Goal: Transaction & Acquisition: Purchase product/service

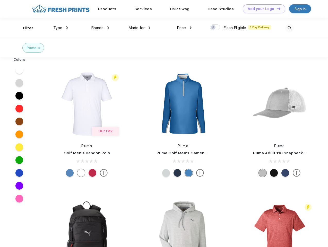
scroll to position [0, 0]
click at [262, 9] on link "Add your Logo Design Tool" at bounding box center [264, 8] width 43 height 9
click at [0, 0] on div "Design Tool" at bounding box center [0, 0] width 0 height 0
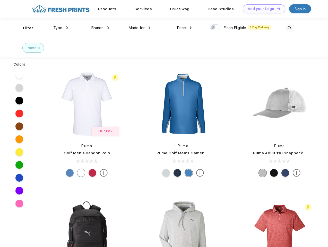
click at [276, 9] on link "Add your Logo Design Tool" at bounding box center [264, 8] width 43 height 9
click at [25, 28] on div "Filter" at bounding box center [28, 28] width 11 height 6
click at [61, 28] on span "Type" at bounding box center [57, 28] width 9 height 5
click at [100, 28] on span "Brands" at bounding box center [97, 28] width 12 height 5
click at [140, 28] on span "Made for" at bounding box center [137, 28] width 16 height 5
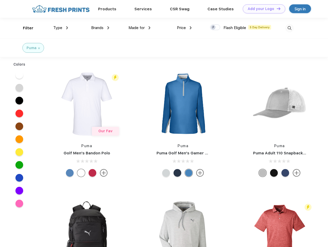
click at [184, 28] on span "Price" at bounding box center [181, 28] width 9 height 5
click at [215, 28] on div at bounding box center [215, 27] width 10 height 6
click at [214, 28] on input "checkbox" at bounding box center [211, 25] width 3 height 3
click at [290, 28] on img at bounding box center [289, 28] width 9 height 9
